Goal: Information Seeking & Learning: Check status

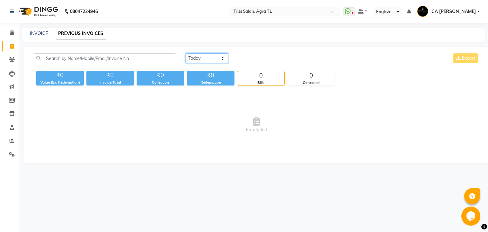
click at [222, 56] on select "[DATE] [DATE] Custom Range" at bounding box center [207, 58] width 43 height 10
select select "range"
click at [186, 53] on select "[DATE] [DATE] Custom Range" at bounding box center [207, 58] width 43 height 10
click at [257, 62] on input "04-10-2025" at bounding box center [258, 58] width 44 height 9
select select "10"
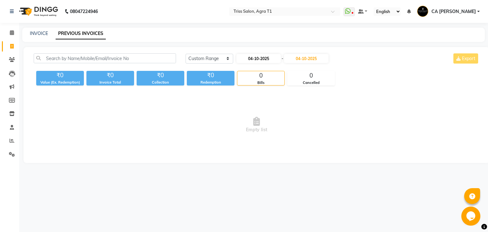
select select "2025"
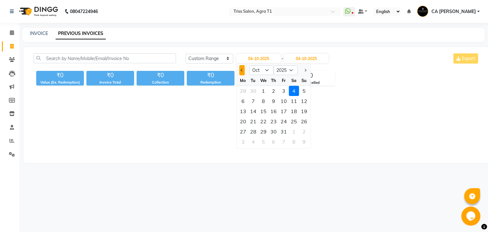
click at [241, 72] on button "Previous month" at bounding box center [241, 70] width 5 height 10
select select "9"
click at [242, 91] on div "1" at bounding box center [243, 91] width 10 height 10
type input "01-09-2025"
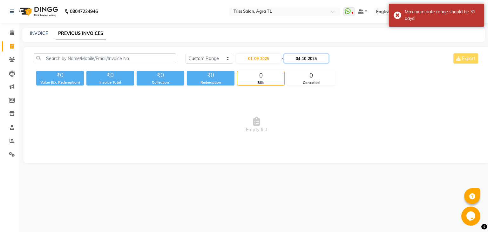
click at [313, 62] on input "04-10-2025" at bounding box center [306, 58] width 44 height 9
select select "10"
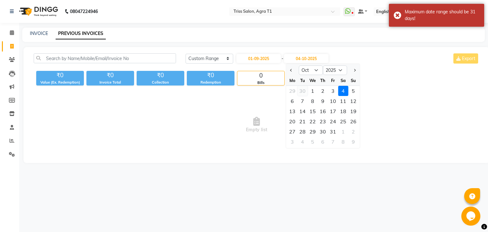
click at [302, 91] on div "30" at bounding box center [302, 91] width 10 height 10
type input "30-09-2025"
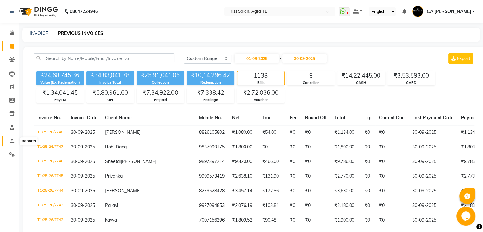
click at [8, 142] on span at bounding box center [11, 140] width 11 height 7
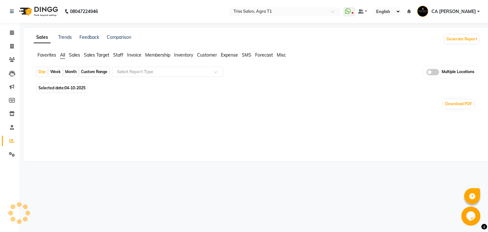
click at [76, 52] on span "Sales" at bounding box center [74, 55] width 11 height 6
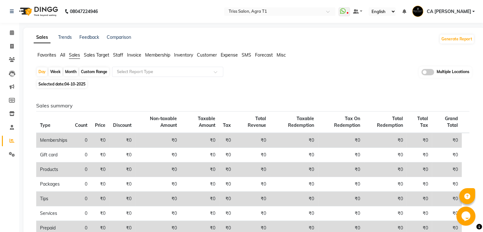
click at [94, 70] on div "Custom Range" at bounding box center [94, 71] width 30 height 9
select select "10"
select select "2025"
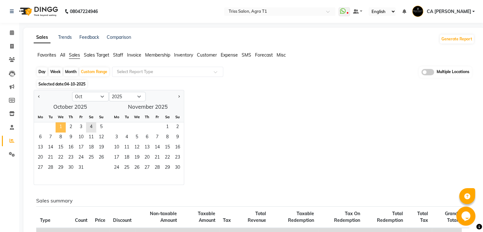
click at [57, 124] on span "1" at bounding box center [61, 127] width 10 height 10
click at [39, 94] on button "Previous month" at bounding box center [39, 96] width 5 height 10
select select "9"
click at [39, 122] on span "1" at bounding box center [40, 127] width 10 height 10
click at [51, 171] on span "30" at bounding box center [50, 168] width 10 height 10
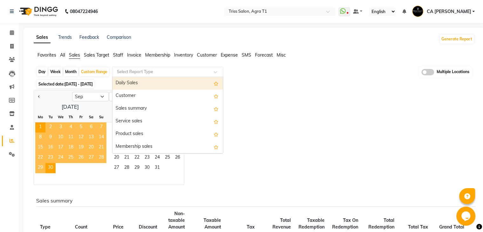
click at [197, 69] on input "text" at bounding box center [161, 72] width 91 height 6
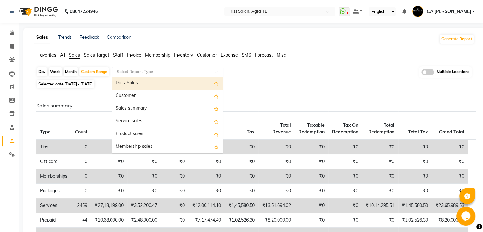
click at [159, 85] on div "Daily Sales" at bounding box center [167, 83] width 111 height 13
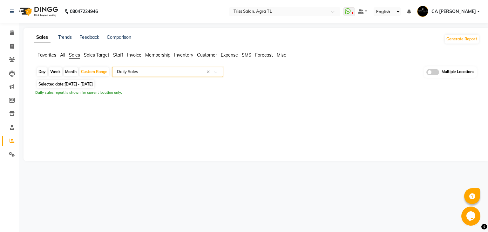
select select "full_report"
select select "csv"
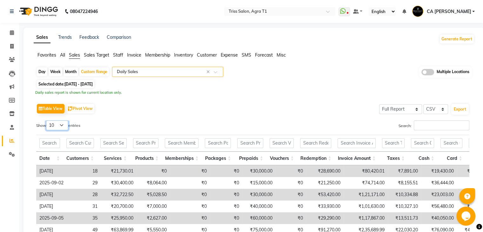
click at [58, 125] on select "10 25 50 100" at bounding box center [57, 125] width 22 height 10
select select "50"
click at [47, 120] on select "10 25 50 100" at bounding box center [57, 125] width 22 height 10
click at [234, 107] on div "Table View Pivot View Select Full Report Filtered Report Select CSV PDF Export" at bounding box center [252, 108] width 433 height 13
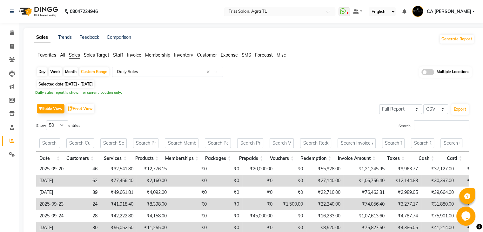
click at [301, 9] on input "text" at bounding box center [273, 12] width 92 height 6
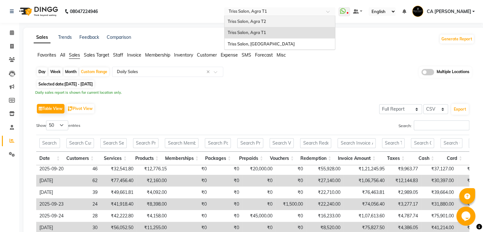
click at [266, 20] on span "Triss Salon, Agra T2" at bounding box center [247, 21] width 38 height 5
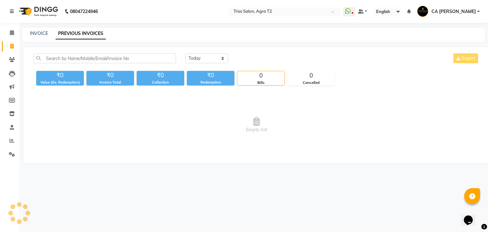
select select "range"
click at [186, 53] on select "[DATE] [DATE] Custom Range" at bounding box center [207, 58] width 43 height 10
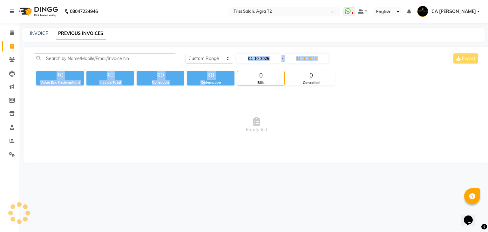
drag, startPoint x: 205, startPoint y: 86, endPoint x: 256, endPoint y: 58, distance: 59.0
click at [256, 58] on div "Today Yesterday Custom Range 04-10-2025 - 04-10-2025 Export ₹0 Value (Ex. Redem…" at bounding box center [257, 105] width 466 height 116
click at [256, 58] on input "04-10-2025" at bounding box center [258, 58] width 44 height 9
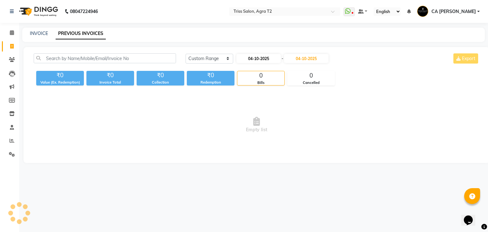
select select "10"
select select "2025"
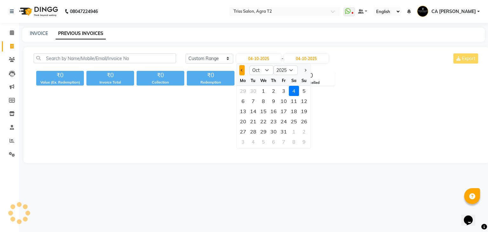
click at [244, 70] on button "Previous month" at bounding box center [241, 70] width 5 height 10
select select "9"
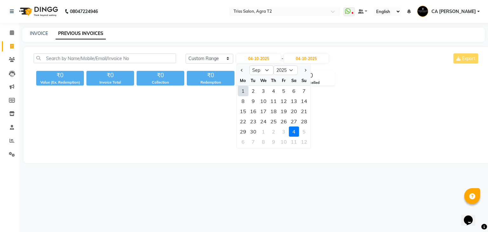
click at [239, 93] on div "1" at bounding box center [243, 91] width 10 height 10
type input "01-09-2025"
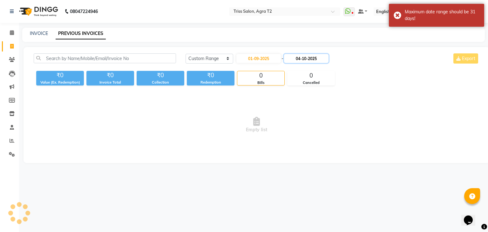
click at [312, 56] on input "04-10-2025" at bounding box center [306, 58] width 44 height 9
select select "10"
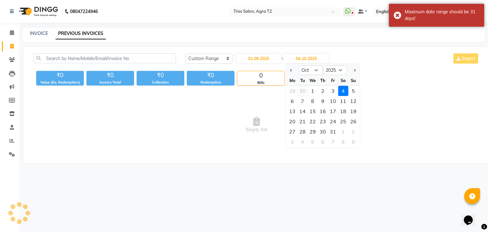
click at [299, 87] on div "30" at bounding box center [302, 91] width 10 height 10
type input "30-09-2025"
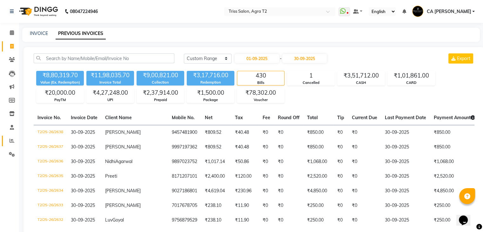
click at [13, 145] on link "Reports" at bounding box center [9, 141] width 15 height 10
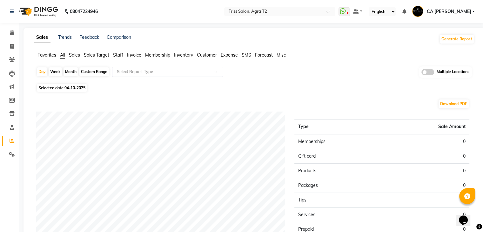
click at [73, 55] on span "Sales" at bounding box center [74, 55] width 11 height 6
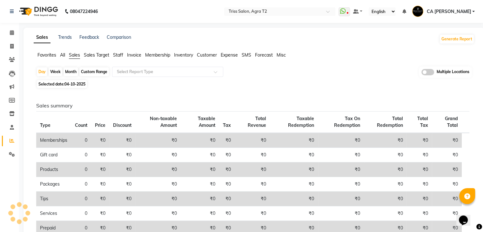
click at [85, 71] on div "Custom Range" at bounding box center [94, 71] width 30 height 9
select select "10"
select select "2025"
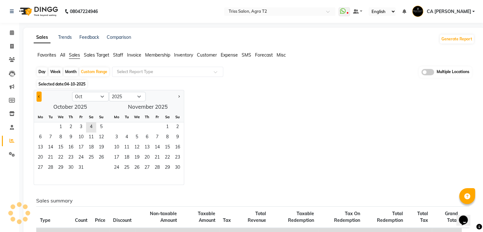
click at [40, 98] on button "Previous month" at bounding box center [39, 96] width 5 height 10
select select "9"
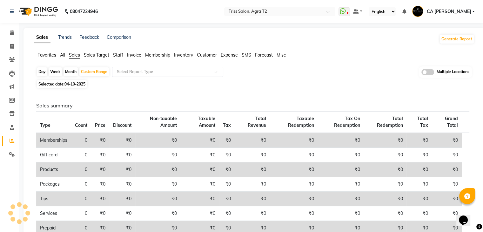
click at [42, 125] on span "Type" at bounding box center [45, 125] width 10 height 6
click at [88, 71] on div "Custom Range" at bounding box center [94, 71] width 30 height 9
select select "10"
select select "2025"
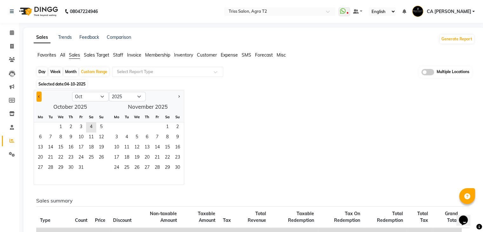
click at [37, 94] on button "Previous month" at bounding box center [39, 96] width 5 height 10
select select "9"
click at [39, 127] on span "1" at bounding box center [40, 127] width 10 height 10
click at [51, 172] on span "30" at bounding box center [50, 168] width 10 height 10
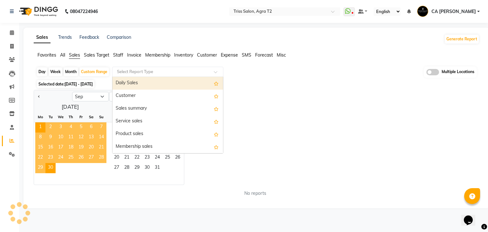
click at [178, 74] on input "text" at bounding box center [161, 72] width 91 height 6
click at [154, 85] on div "Daily Sales" at bounding box center [167, 83] width 111 height 13
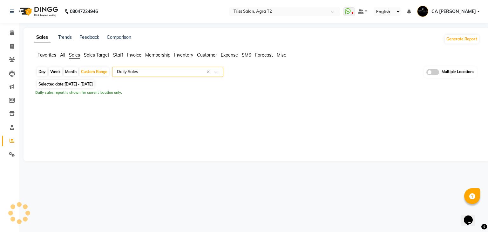
select select "full_report"
select select "csv"
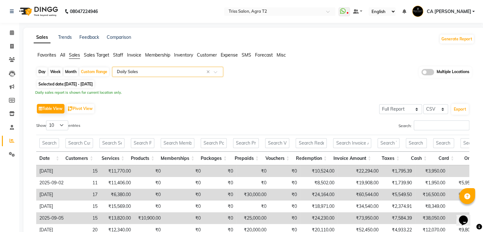
scroll to position [108, 0]
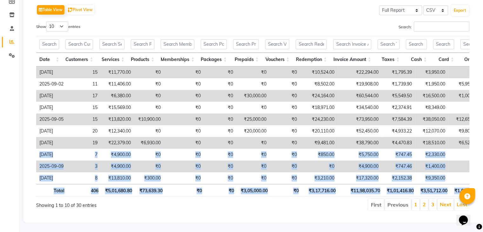
drag, startPoint x: 478, startPoint y: 181, endPoint x: 488, endPoint y: 138, distance: 44.9
click at [483, 133] on html "08047224946 Select Location × Triss Salon, Agra T2 WhatsApp Status ✕ Status: Di…" at bounding box center [241, 17] width 483 height 232
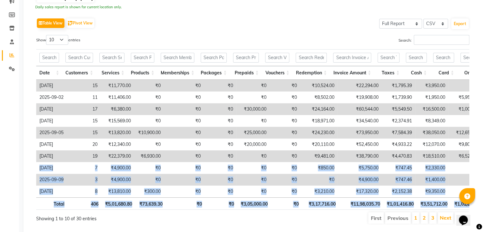
scroll to position [86, 0]
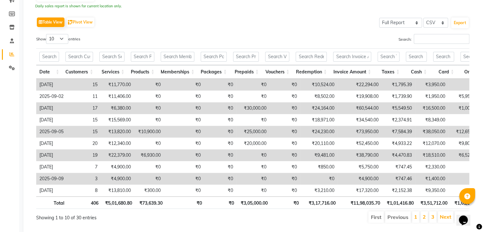
click at [477, 127] on app-reports "Favorites All Sales Sales Target Staff Invoice Membership Inventory Customer Ex…" at bounding box center [254, 96] width 449 height 263
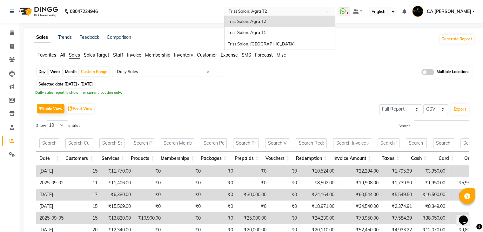
click at [334, 12] on span at bounding box center [330, 13] width 8 height 6
click at [286, 50] on ng-dropdown-panel "Triss Salon, Agra T2 Triss Salon, Agra T1 Triss Salon, Mathura" at bounding box center [279, 33] width 111 height 35
click at [282, 46] on div "Triss Salon, [GEOGRAPHIC_DATA]" at bounding box center [280, 43] width 111 height 11
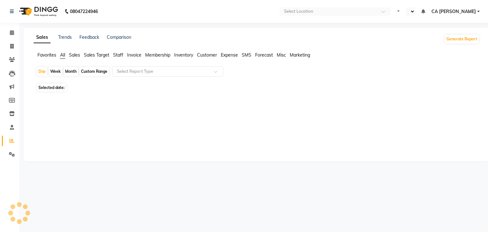
select select "en"
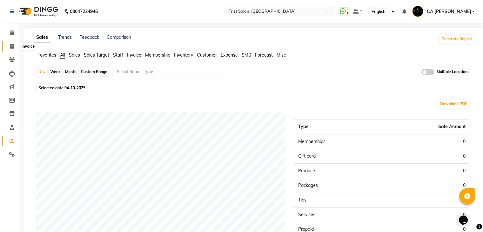
click at [11, 46] on icon at bounding box center [11, 46] width 3 height 5
select select "service"
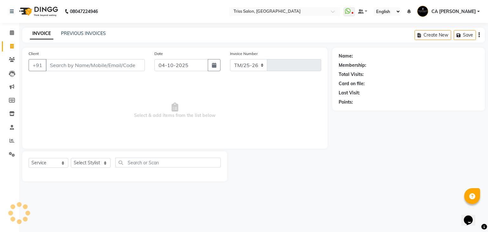
select select "4304"
type input "1962"
click at [87, 31] on link "PREVIOUS INVOICES" at bounding box center [83, 33] width 45 height 6
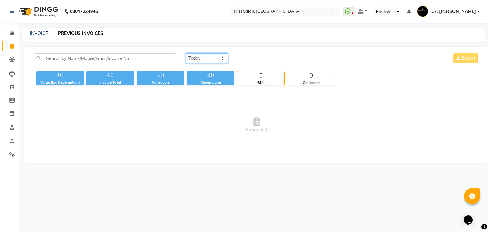
click at [215, 56] on select "[DATE] [DATE] Custom Range" at bounding box center [207, 58] width 43 height 10
select select "range"
click at [186, 53] on select "[DATE] [DATE] Custom Range" at bounding box center [207, 58] width 43 height 10
click at [257, 57] on input "04-10-2025" at bounding box center [258, 58] width 44 height 9
select select "10"
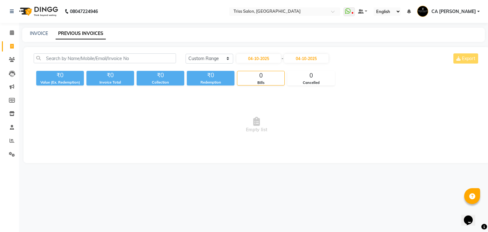
select select "2025"
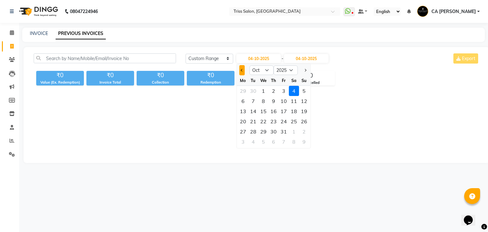
click at [239, 73] on button "Previous month" at bounding box center [241, 70] width 5 height 10
select select "9"
click at [243, 93] on div "1" at bounding box center [243, 91] width 10 height 10
type input "01-09-2025"
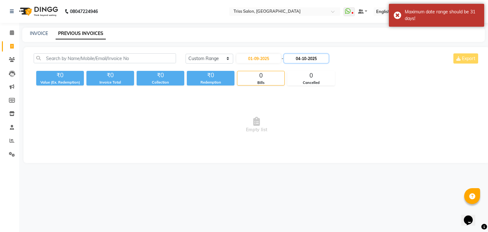
click at [311, 62] on input "04-10-2025" at bounding box center [306, 58] width 44 height 9
select select "10"
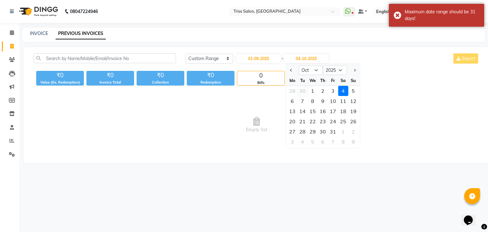
click at [301, 87] on div "30" at bounding box center [302, 91] width 10 height 10
type input "30-09-2025"
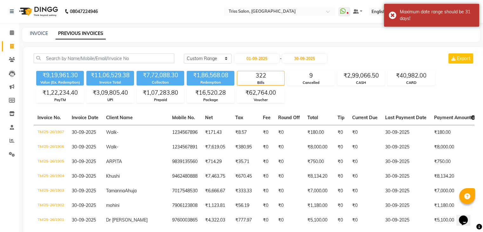
click at [301, 87] on div "₹9,19,961.30 Value (Ex. Redemption) ₹11,06,529.38 Invoice Total ₹7,72,088.30 Co…" at bounding box center [254, 85] width 441 height 35
